Goal: Task Accomplishment & Management: Complete application form

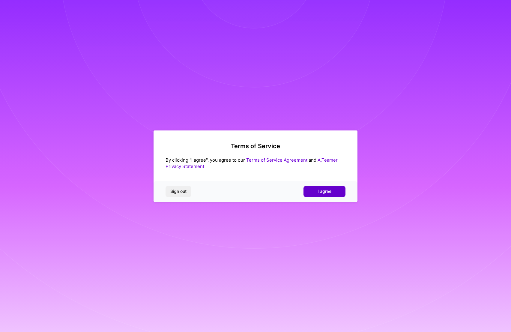
click at [307, 189] on button "I agree" at bounding box center [324, 191] width 42 height 11
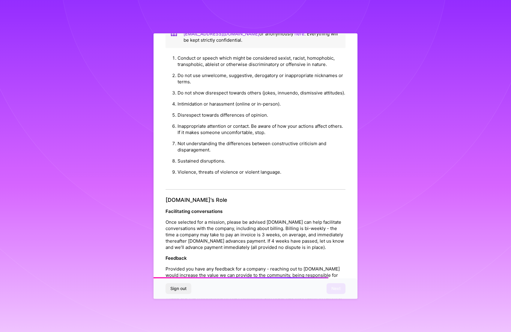
scroll to position [591, 0]
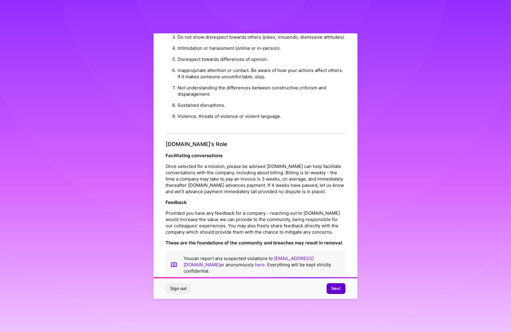
click at [337, 290] on span "Next" at bounding box center [335, 288] width 9 height 6
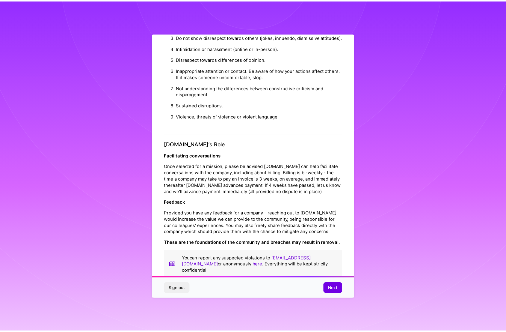
scroll to position [0, 0]
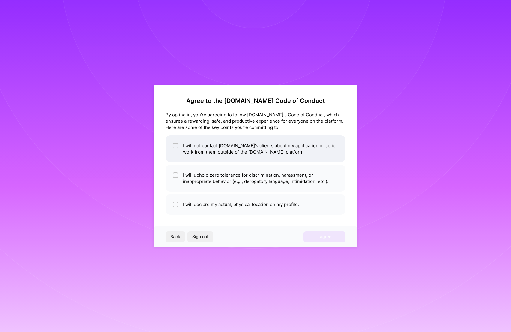
click at [307, 145] on li "I will not contact [DOMAIN_NAME]'s clients about my application or solicit work…" at bounding box center [256, 148] width 180 height 27
checkbox input "true"
click at [294, 170] on li "I will uphold zero tolerance for discrimination, harassment, or inappropriate b…" at bounding box center [256, 178] width 180 height 27
checkbox input "true"
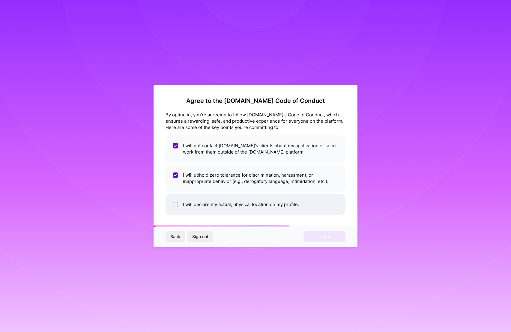
click at [286, 208] on li "I will declare my actual, physical location on my profile." at bounding box center [256, 204] width 180 height 21
checkbox input "true"
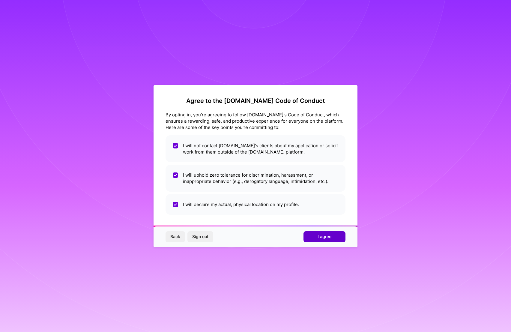
click at [315, 239] on button "I agree" at bounding box center [324, 236] width 42 height 11
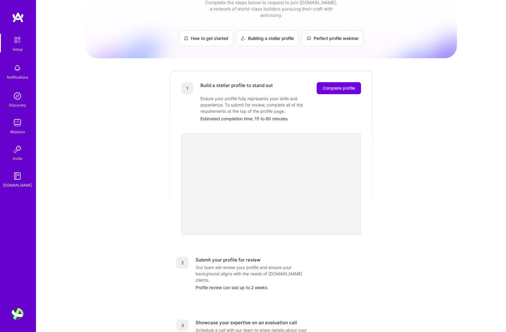
scroll to position [36, 0]
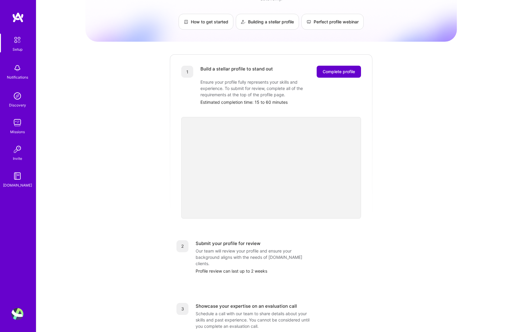
click at [332, 69] on span "Complete profile" at bounding box center [339, 72] width 32 height 6
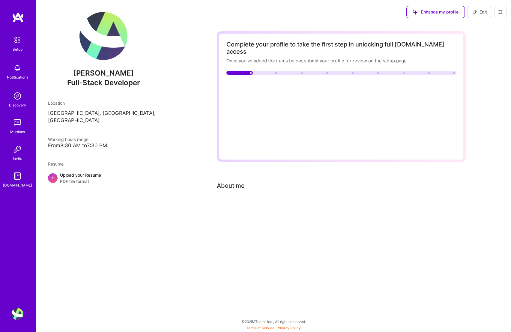
click at [244, 82] on span "Upload a profile picture →" at bounding box center [261, 85] width 55 height 6
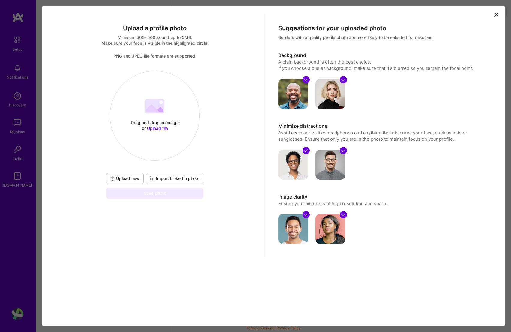
click at [501, 15] on div "Suggestions for your uploaded photo Builders with a quality profile photo are m…" at bounding box center [384, 141] width 237 height 258
click at [495, 14] on icon at bounding box center [496, 14] width 7 height 7
